Goal: Transaction & Acquisition: Purchase product/service

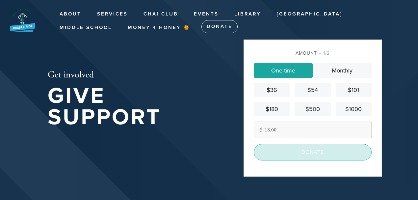
type input "18.00"
click at [310, 156] on input "Donate" at bounding box center [313, 152] width 118 height 16
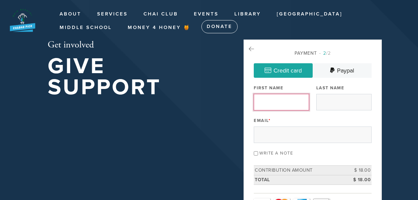
click at [276, 101] on input "First Name" at bounding box center [281, 102] width 55 height 16
type input "Levi"
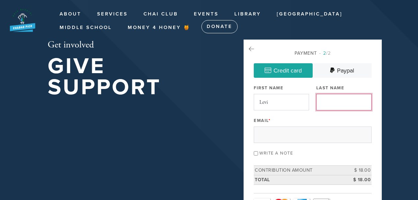
type input "Garbose"
type input "[EMAIL_ADDRESS][DOMAIN_NAME]"
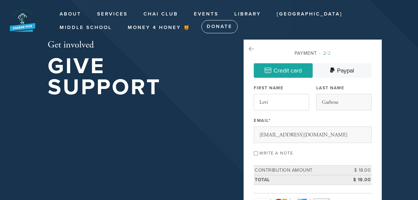
type input "and [PERSON_NAME]"
type input "[STREET_ADDRESS][PERSON_NAME]"
type input "[GEOGRAPHIC_DATA]"
type input "90035"
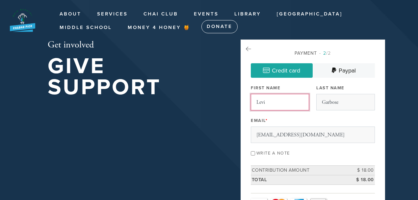
scroll to position [362, 0]
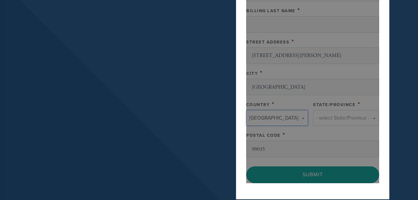
type input "[GEOGRAPHIC_DATA]"
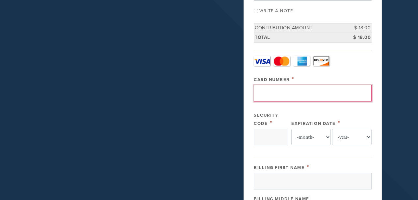
scroll to position [0, 0]
click at [278, 91] on input "Card Number" at bounding box center [313, 93] width 118 height 16
type input "[CREDIT_CARD_NUMBER]"
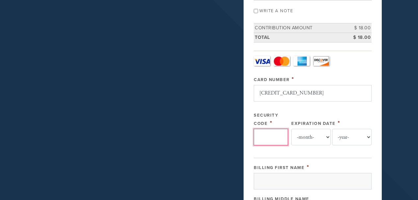
type input "***"
select select "4"
select select "2030"
click at [269, 131] on input "***" at bounding box center [271, 137] width 34 height 16
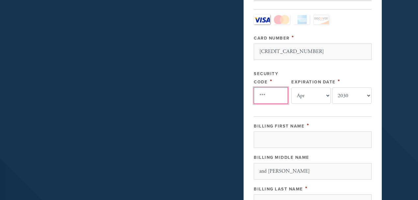
scroll to position [187, 0]
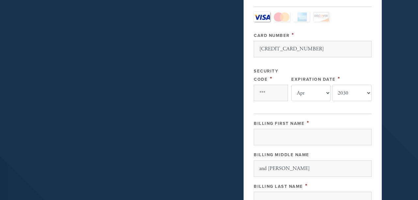
click at [204, 128] on div "Get involved Give Support Payment 2 /2 Credit card Paypal Payment Processor Pay…" at bounding box center [209, 119] width 356 height 532
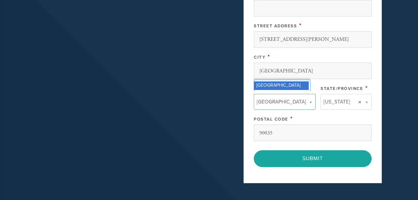
scroll to position [384, 0]
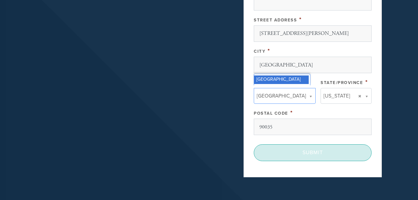
click at [310, 145] on input "Submit" at bounding box center [313, 152] width 118 height 16
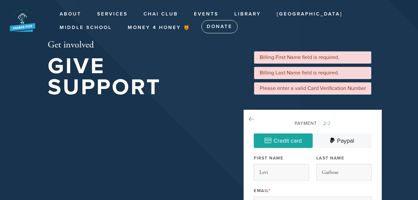
select select "4"
select select "2030"
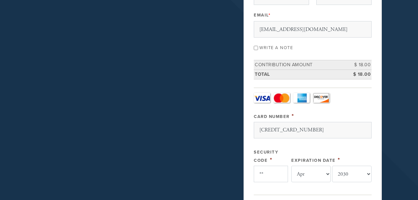
type input "*"
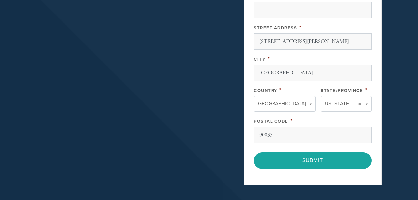
scroll to position [461, 0]
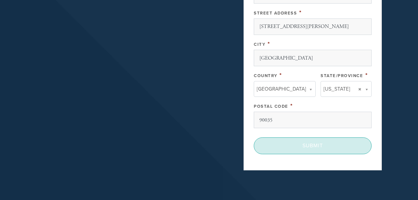
type input "919"
click at [308, 146] on input "Submit" at bounding box center [313, 145] width 118 height 16
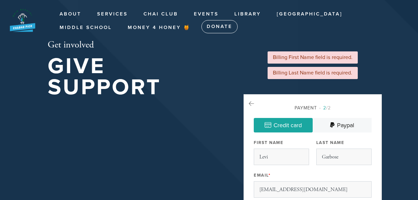
select select "4"
select select "2030"
click at [282, 156] on input "Levi" at bounding box center [281, 157] width 55 height 16
type input "Levi Yitzhaq"
click at [330, 157] on input "Garbose" at bounding box center [344, 157] width 55 height 16
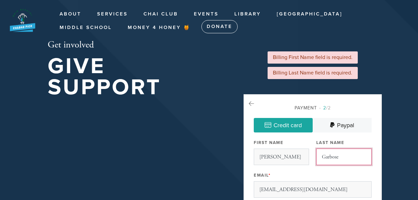
click at [343, 158] on input "Garbose" at bounding box center [344, 157] width 55 height 16
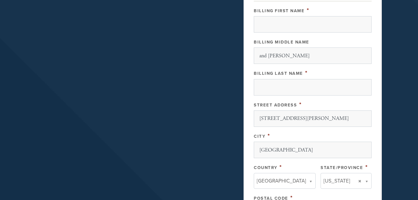
scroll to position [417, 0]
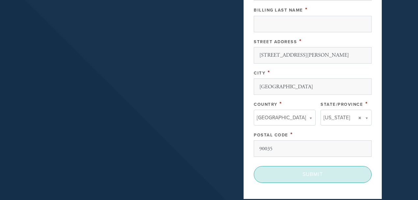
click at [306, 172] on input "Submit" at bounding box center [313, 174] width 118 height 16
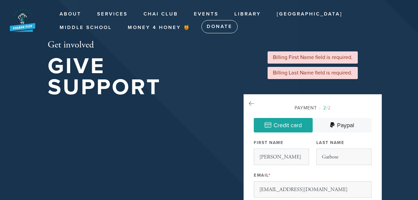
select select "4"
select select "2030"
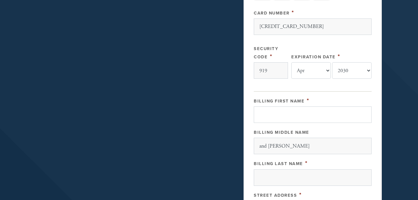
type input "Levi"
select select "8"
select select "2028"
type input "Garbose"
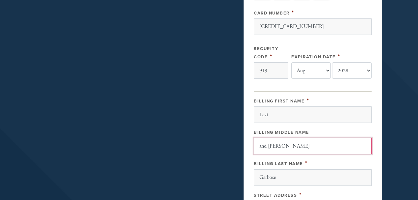
drag, startPoint x: 285, startPoint y: 143, endPoint x: 219, endPoint y: 140, distance: 66.6
click at [216, 139] on div "Get involved Give Support Error message Billing First Name field is required. B…" at bounding box center [209, 69] width 356 height 587
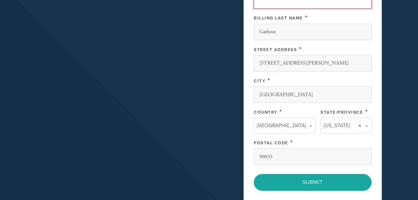
scroll to position [417, 0]
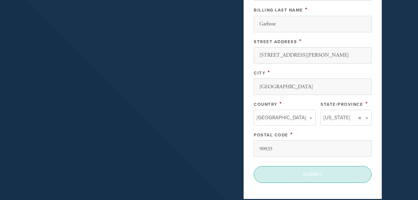
click at [318, 174] on input "Submit" at bounding box center [313, 174] width 118 height 16
